Goal: Information Seeking & Learning: Find specific fact

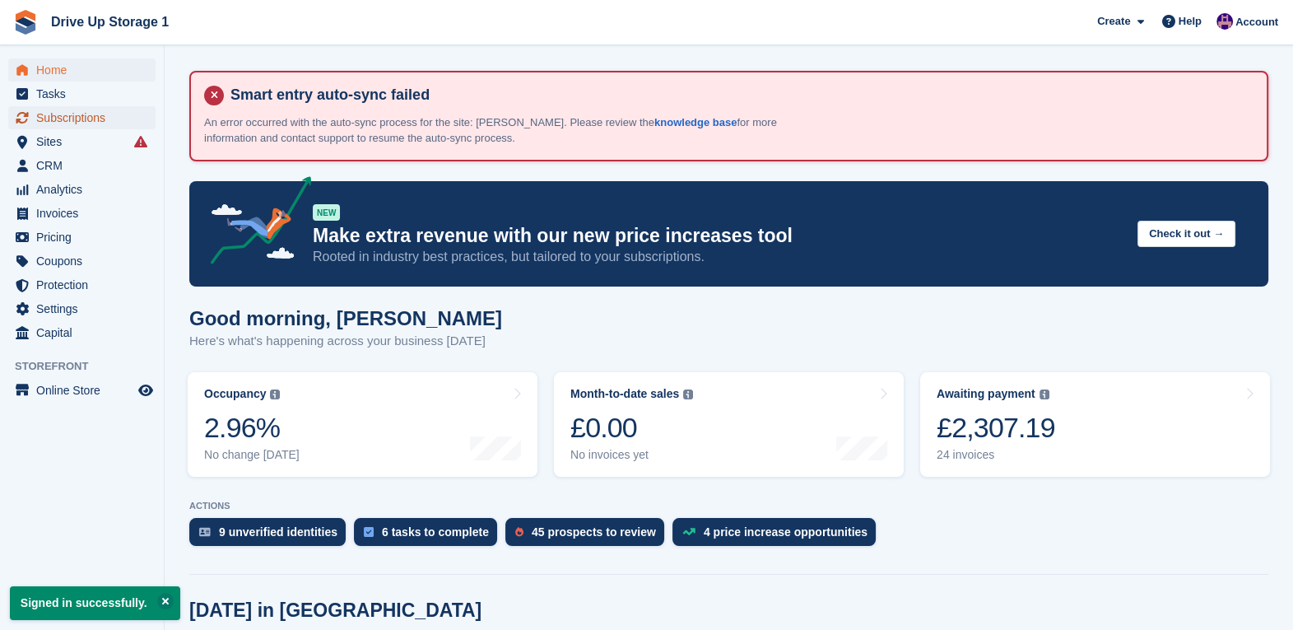
click at [100, 113] on span "Subscriptions" at bounding box center [85, 117] width 99 height 23
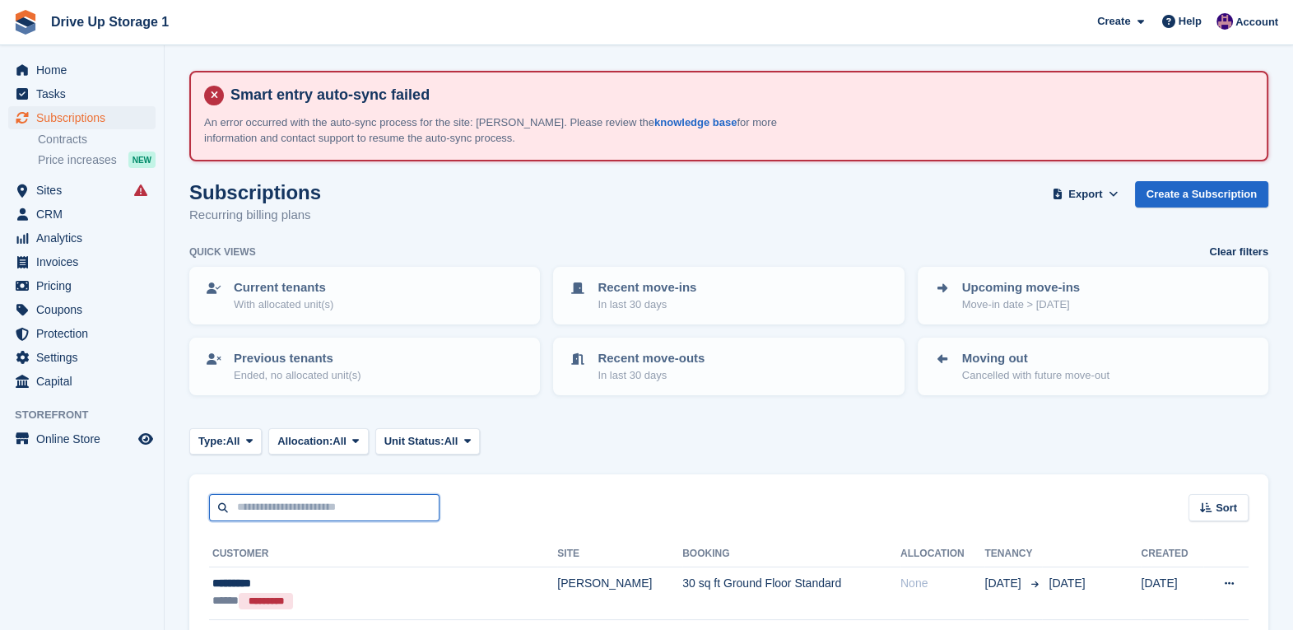
click at [363, 500] on input "text" at bounding box center [324, 507] width 231 height 27
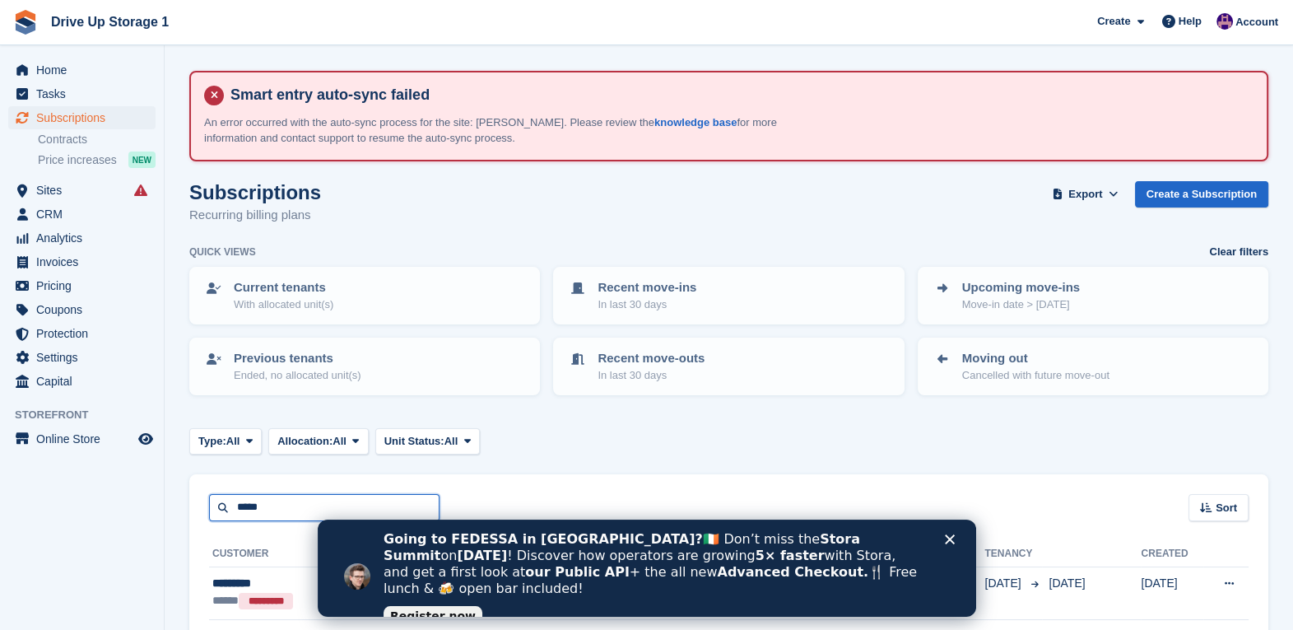
type input "*****"
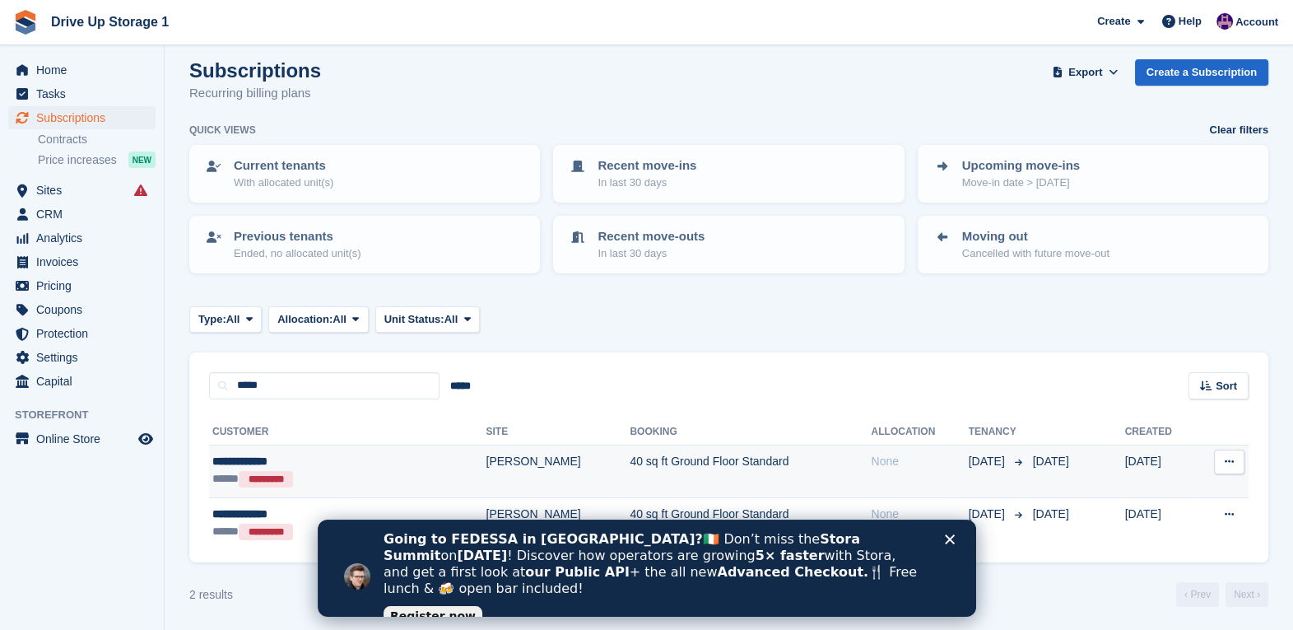
click at [630, 453] on td "40 sq ft Ground Floor Standard" at bounding box center [750, 471] width 241 height 53
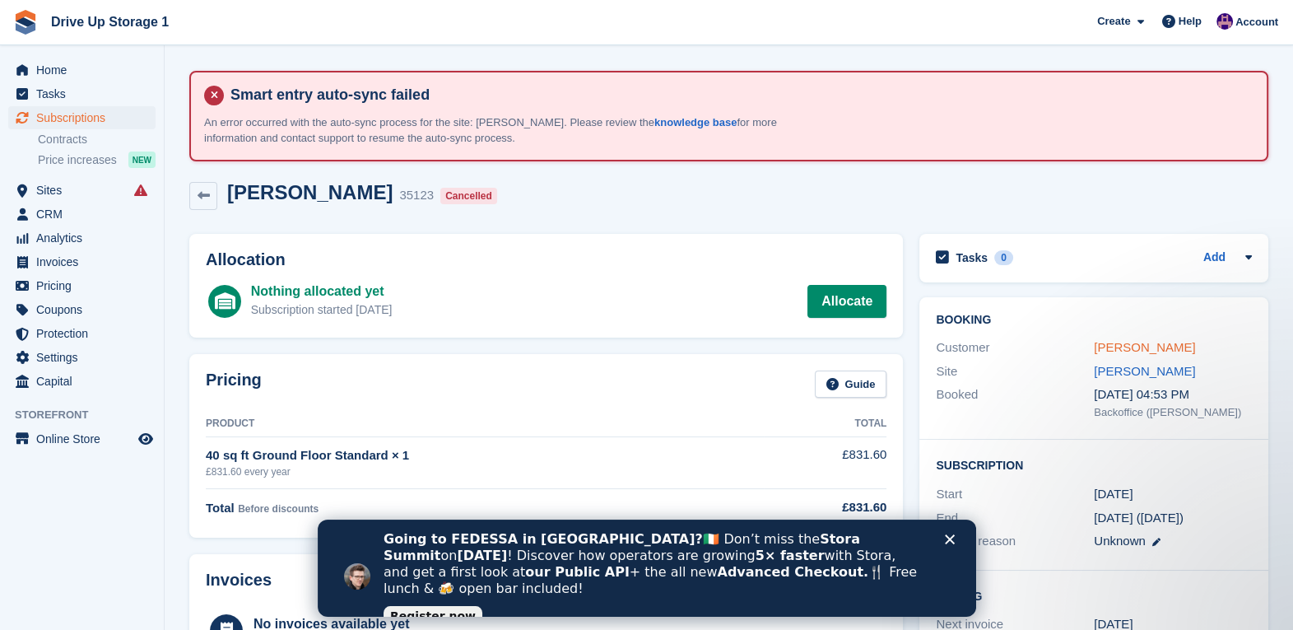
click at [1149, 347] on link "[PERSON_NAME]" at bounding box center [1144, 347] width 101 height 14
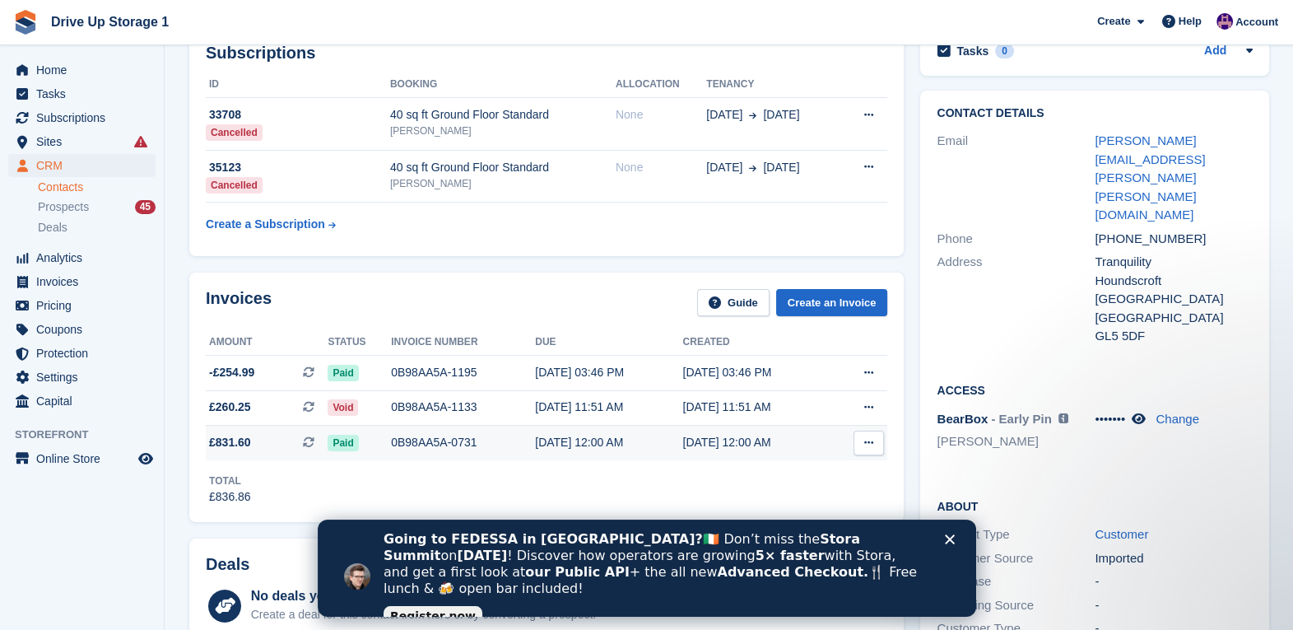
click at [449, 440] on div "0B98AA5A-0731" at bounding box center [463, 442] width 144 height 17
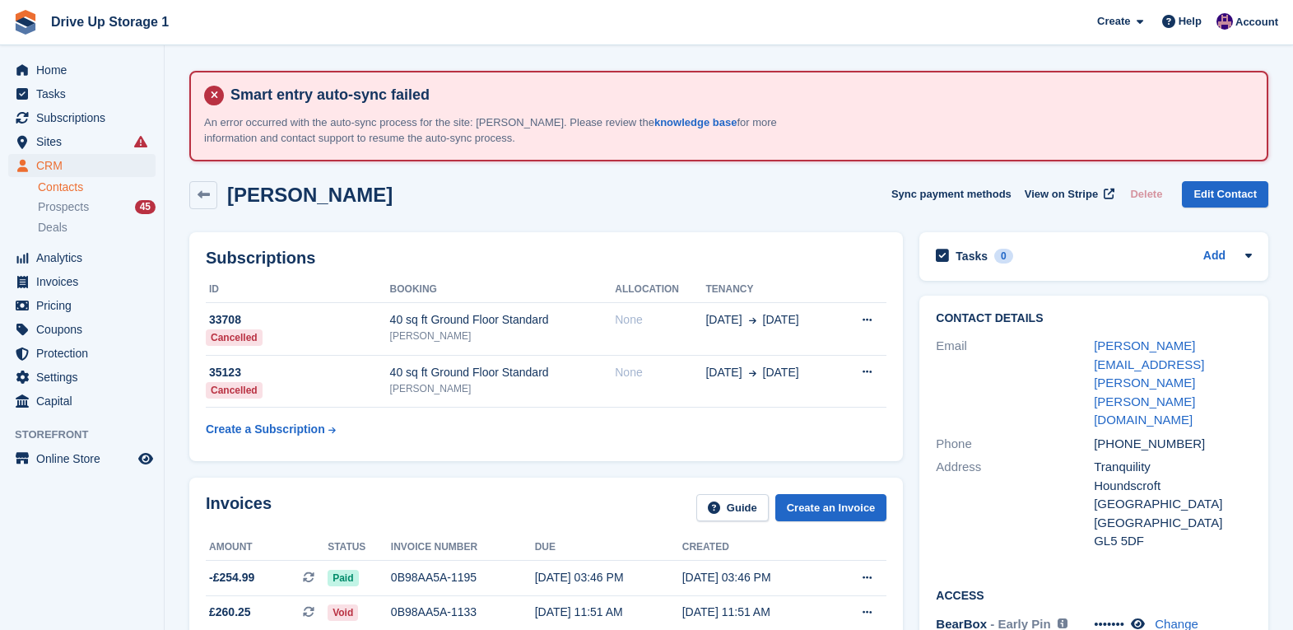
scroll to position [205, 0]
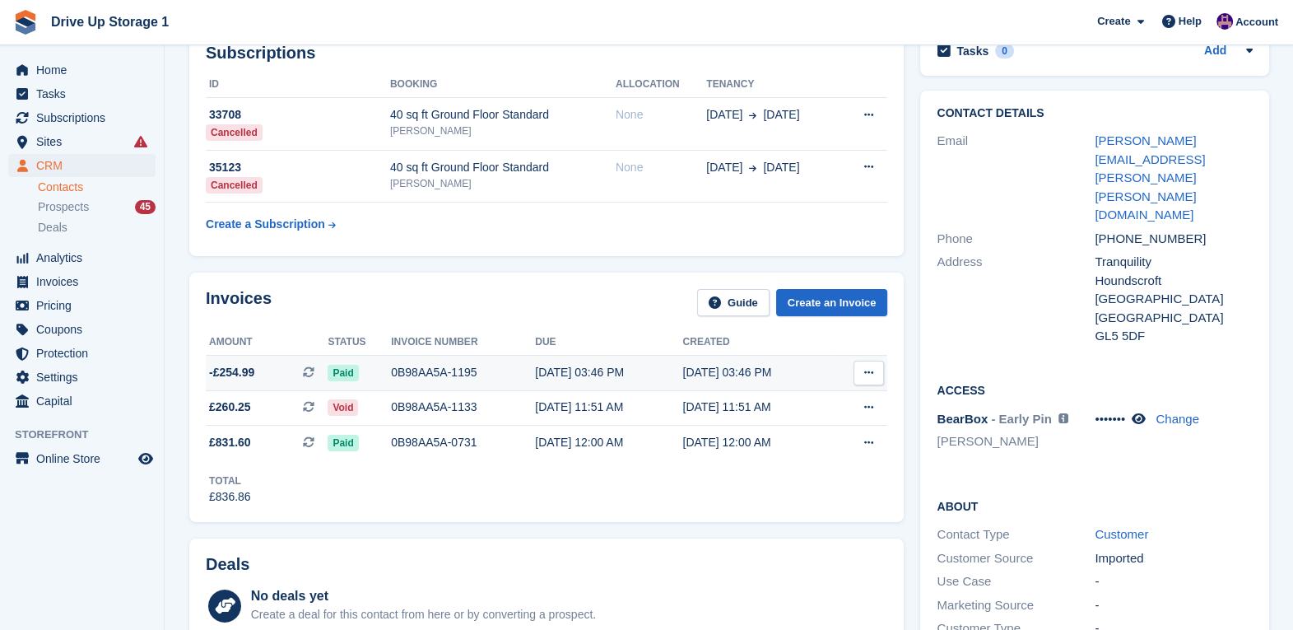
click at [432, 379] on div "0B98AA5A-1195" at bounding box center [463, 372] width 144 height 17
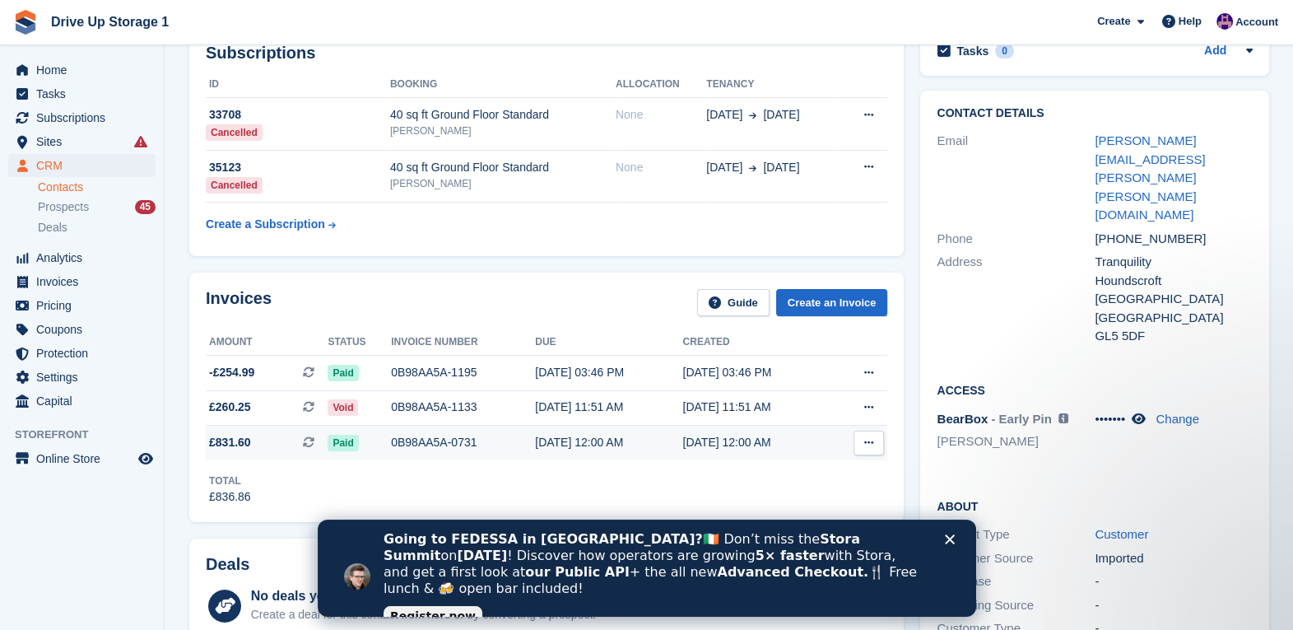
click at [472, 445] on div "0B98AA5A-0731" at bounding box center [463, 442] width 144 height 17
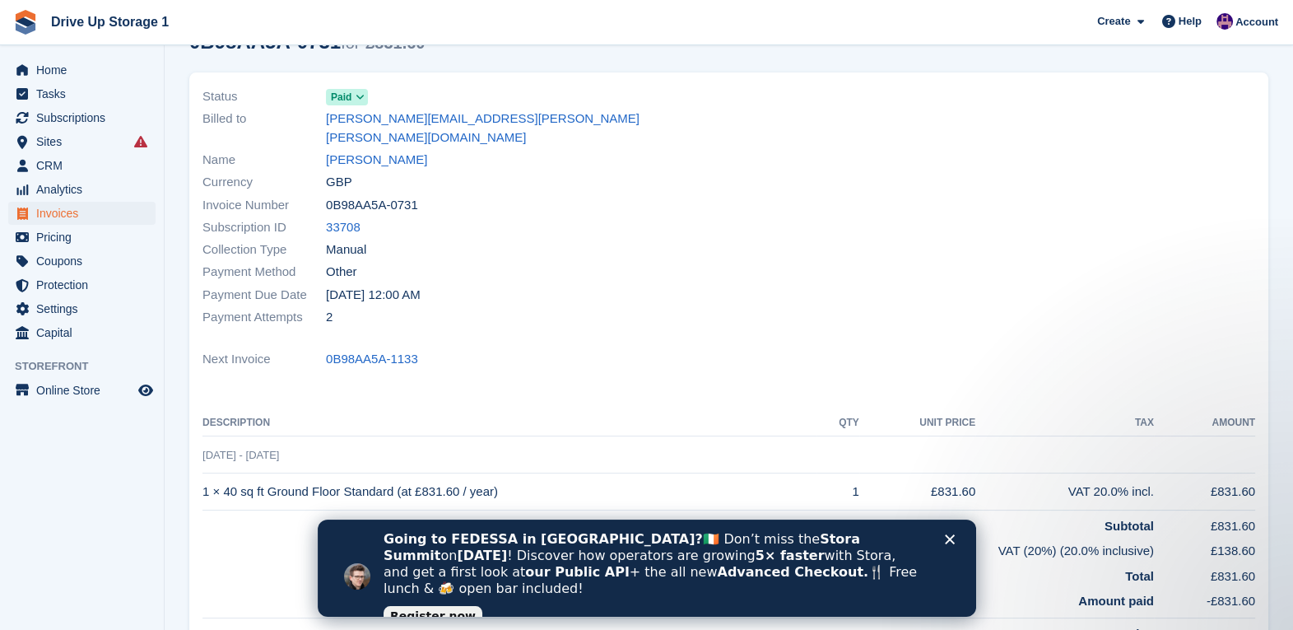
click at [949, 538] on polygon "Close" at bounding box center [949, 539] width 10 height 10
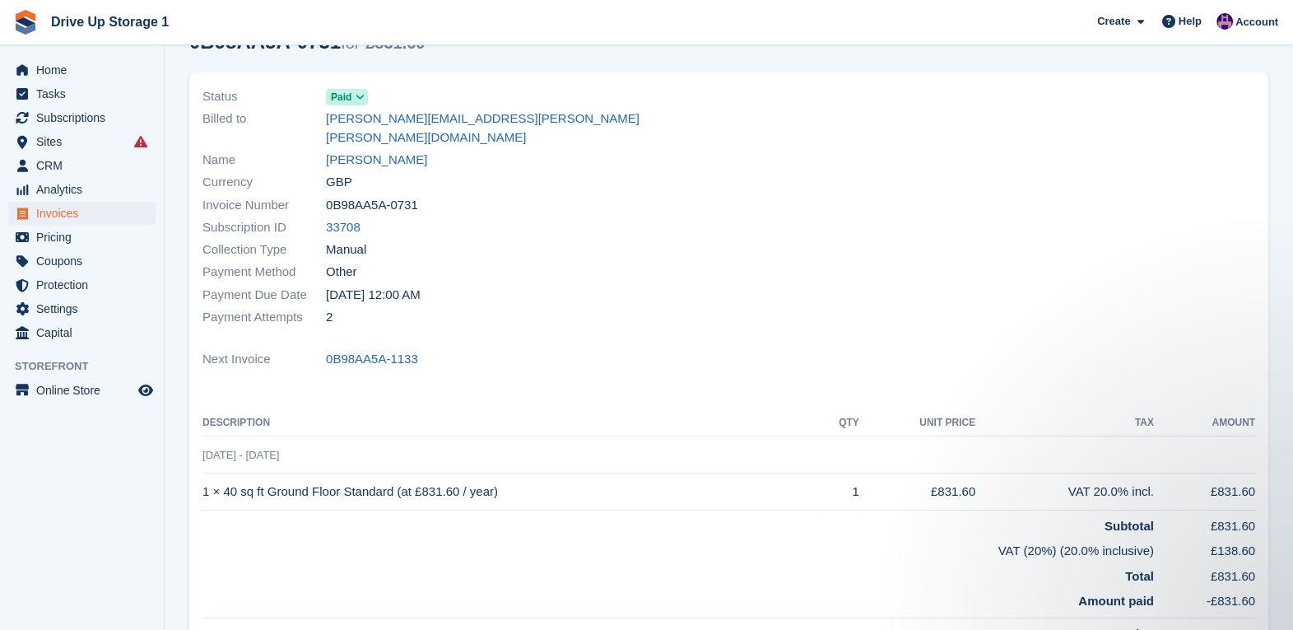
drag, startPoint x: 499, startPoint y: 468, endPoint x: 205, endPoint y: 473, distance: 294.0
click at [205, 473] on td "1 × 40 sq ft Ground Floor Standard (at £831.60 / year)" at bounding box center [510, 491] width 614 height 37
copy td "1 × 40 sq ft Ground Floor Standard (at £831.60 / year)"
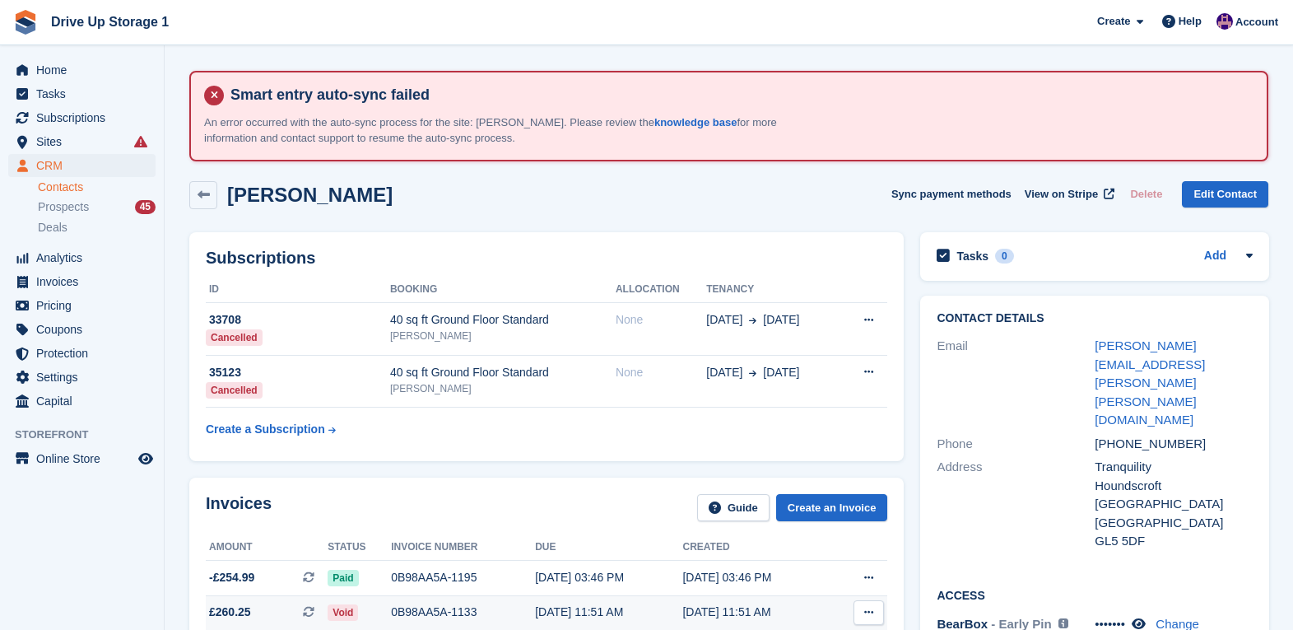
scroll to position [205, 0]
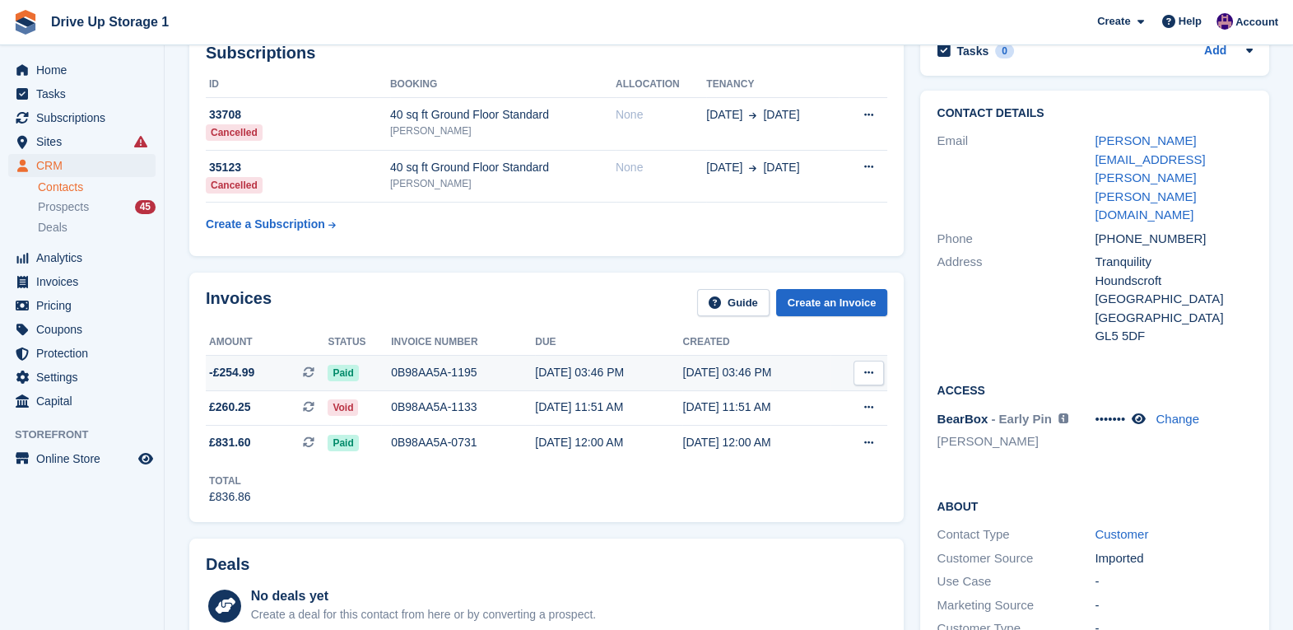
click at [482, 370] on div "0B98AA5A-1195" at bounding box center [463, 372] width 144 height 17
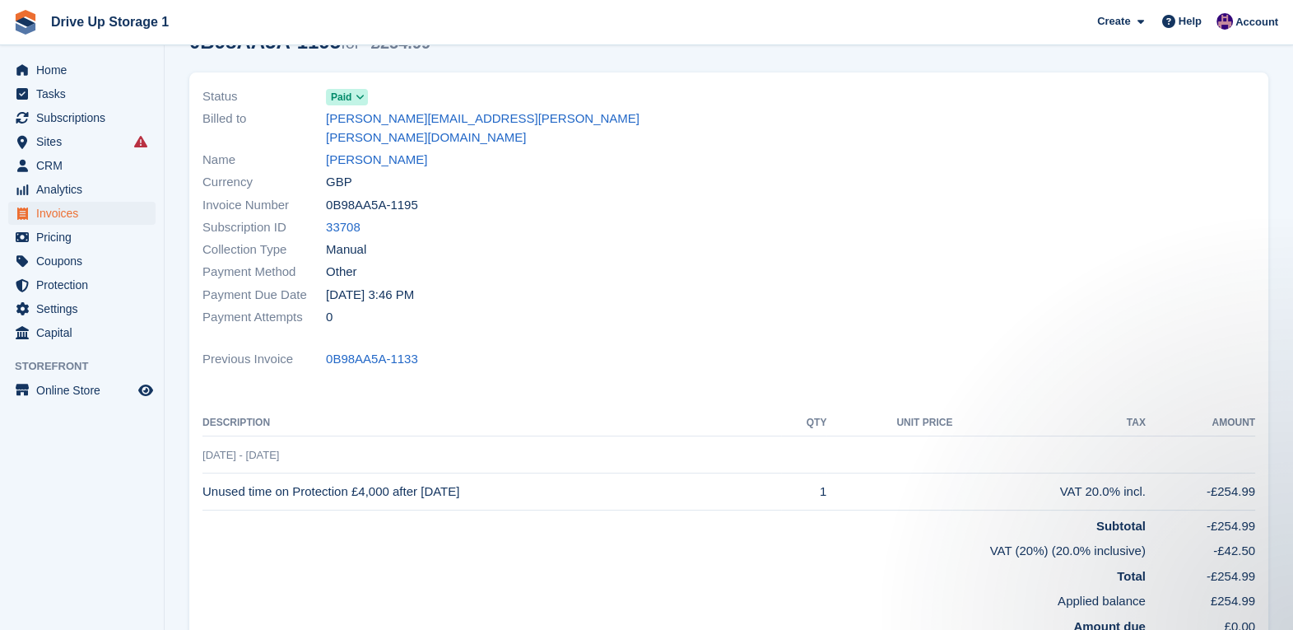
drag, startPoint x: 487, startPoint y: 470, endPoint x: 291, endPoint y: 470, distance: 195.9
click at [291, 473] on td "Unused time on Protection £4,000 after 07 Nov 2024" at bounding box center [492, 491] width 579 height 37
copy td "Protection £4,000 after 07 Nov 2024"
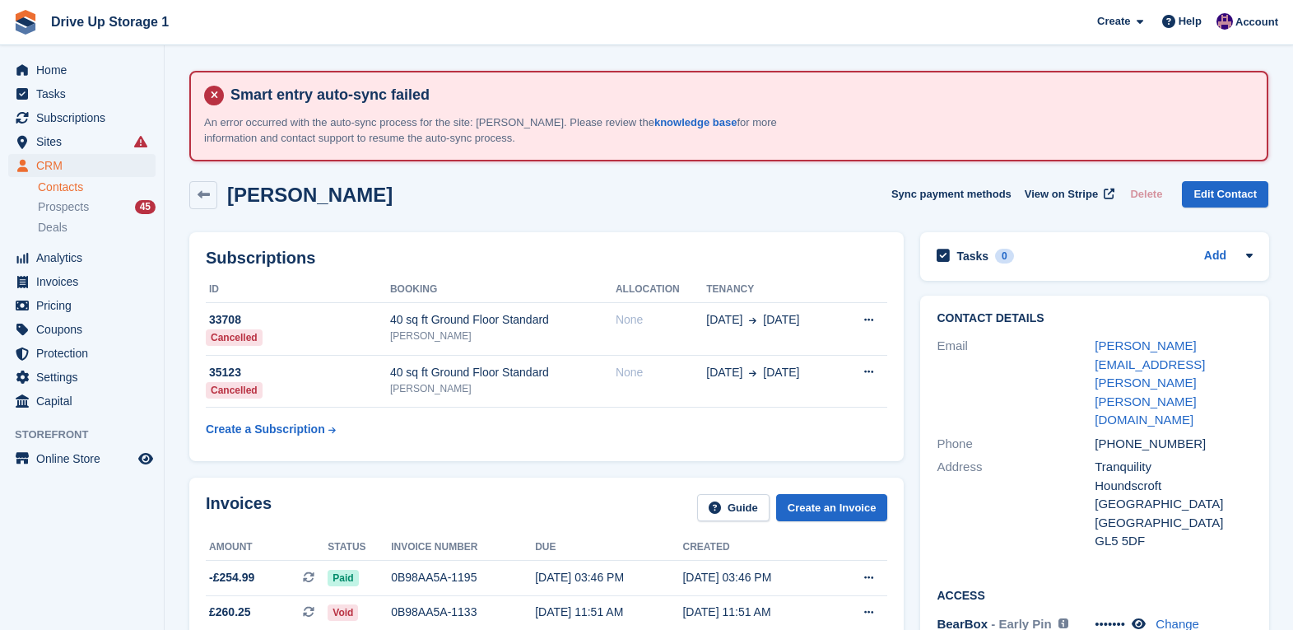
scroll to position [205, 0]
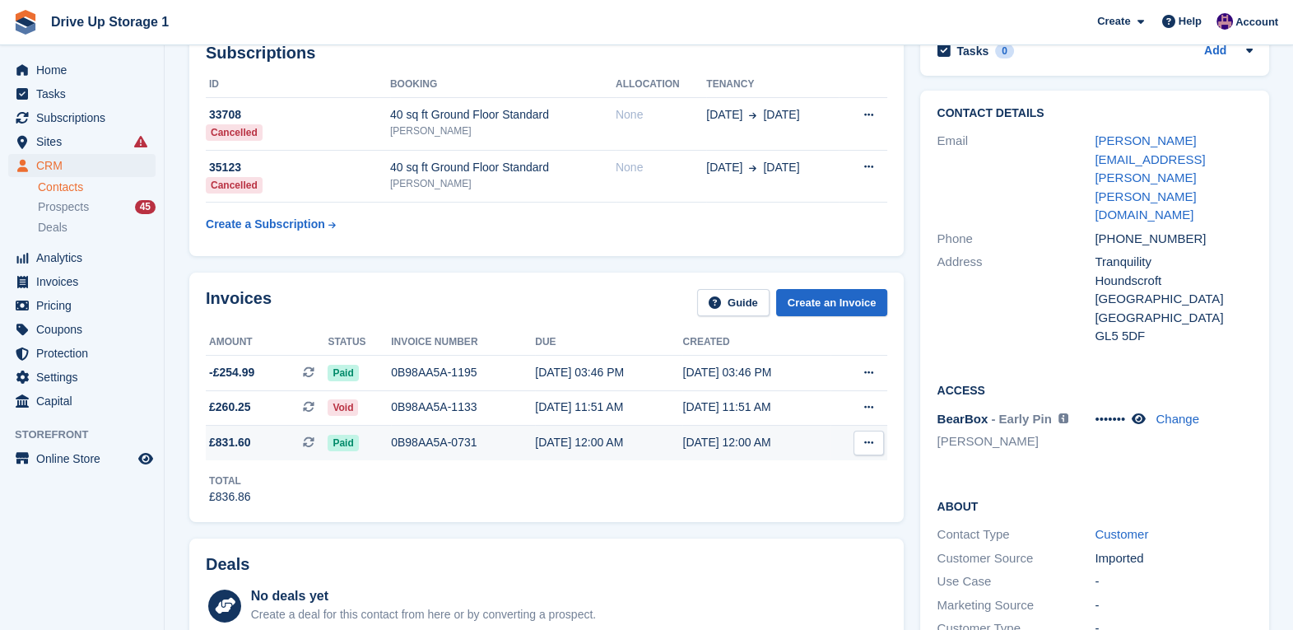
click at [419, 439] on div "0B98AA5A-0731" at bounding box center [463, 442] width 144 height 17
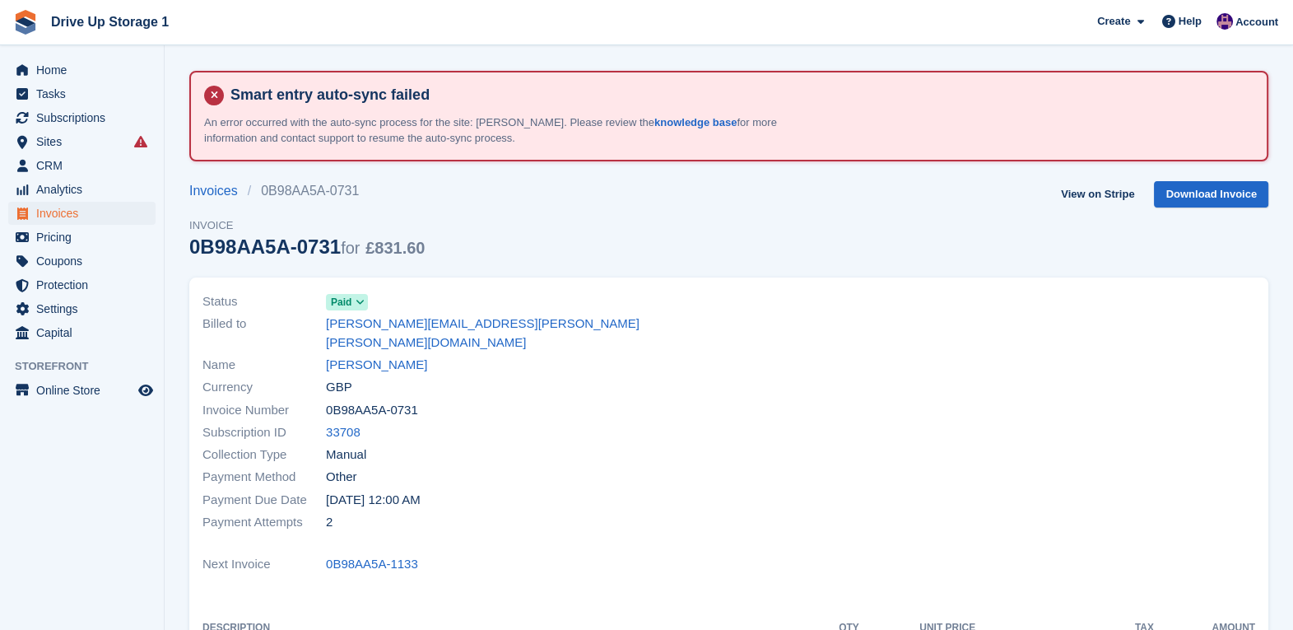
scroll to position [411, 0]
